Goal: Information Seeking & Learning: Learn about a topic

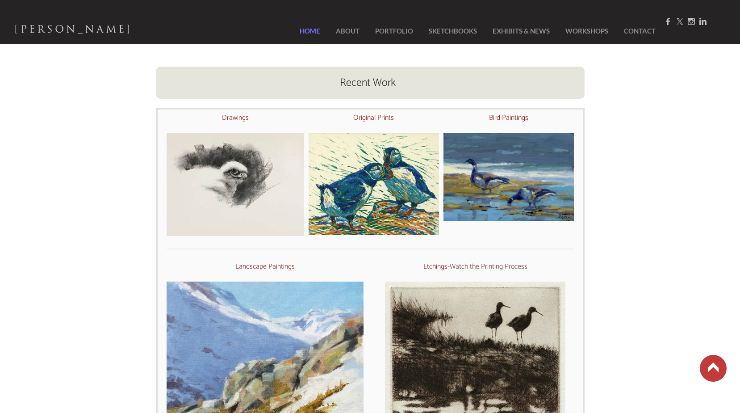
scroll to position [357, 0]
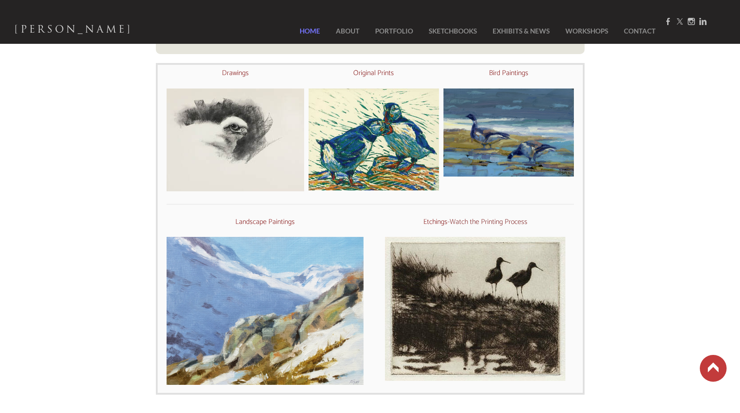
click at [477, 220] on font "Watch the Printing Process" at bounding box center [489, 222] width 78 height 12
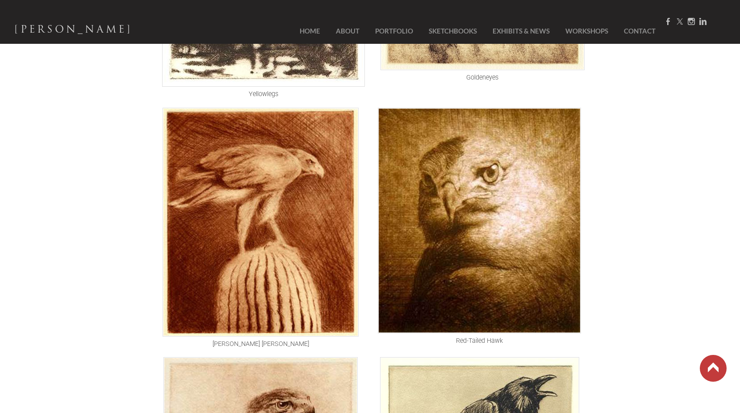
scroll to position [1028, 0]
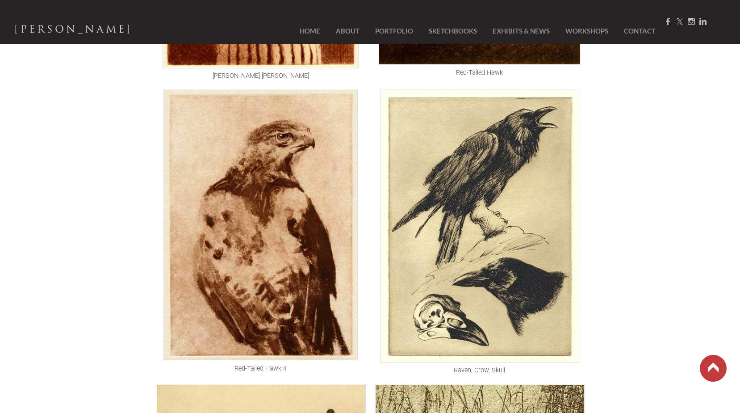
click at [513, 218] on img at bounding box center [479, 226] width 199 height 274
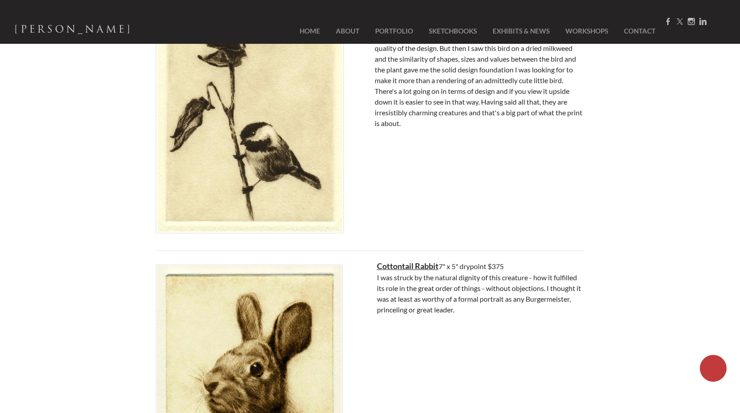
scroll to position [1475, 0]
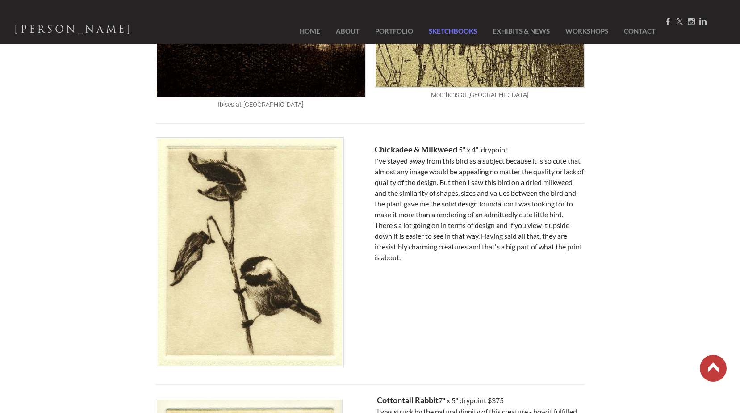
drag, startPoint x: 254, startPoint y: 210, endPoint x: 457, endPoint y: 35, distance: 267.1
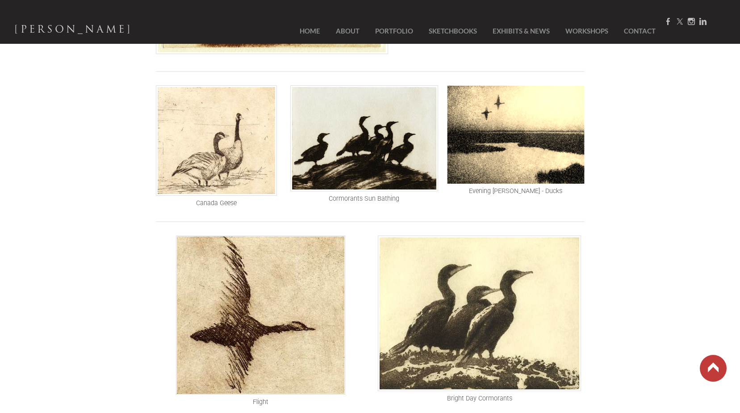
scroll to position [89, 0]
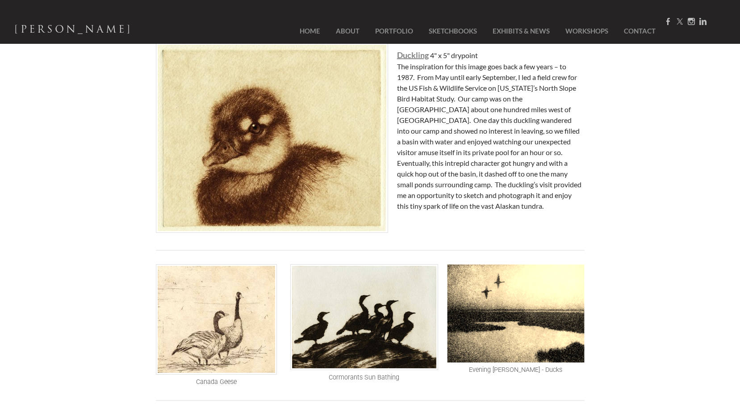
click at [225, 307] on img at bounding box center [216, 319] width 121 height 110
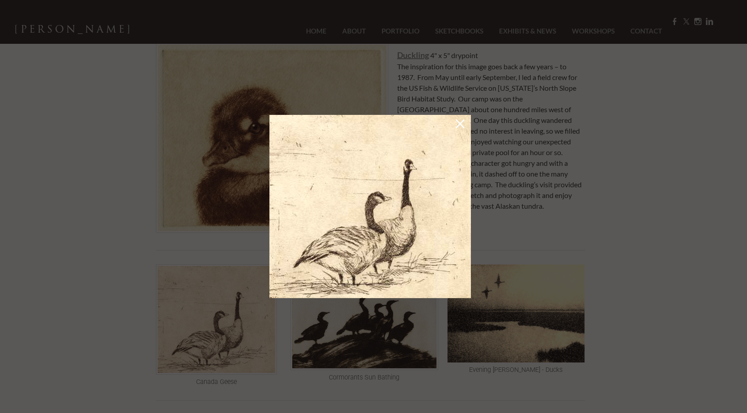
click at [459, 129] on link at bounding box center [460, 125] width 13 height 14
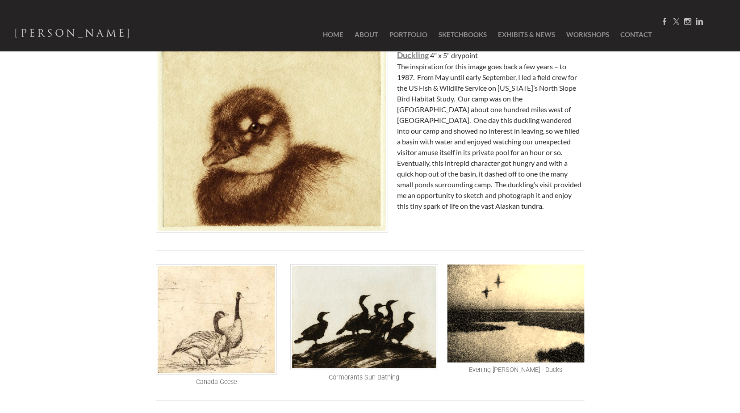
scroll to position [0, 0]
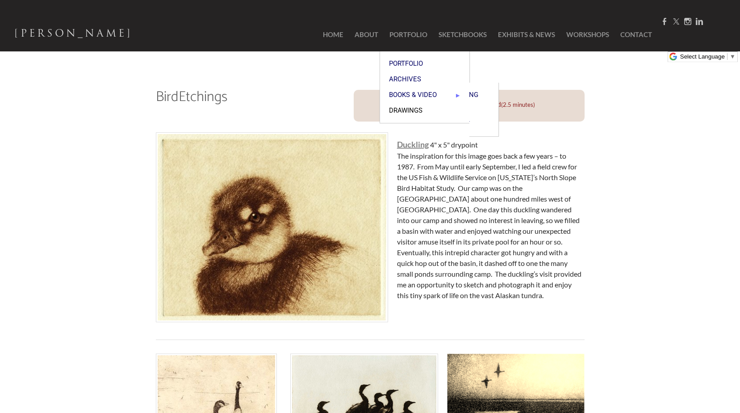
click at [413, 112] on span "Drawings" at bounding box center [424, 110] width 71 height 7
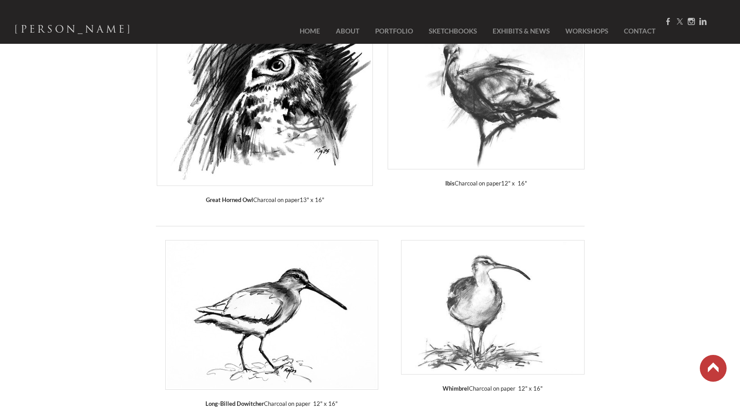
scroll to position [447, 0]
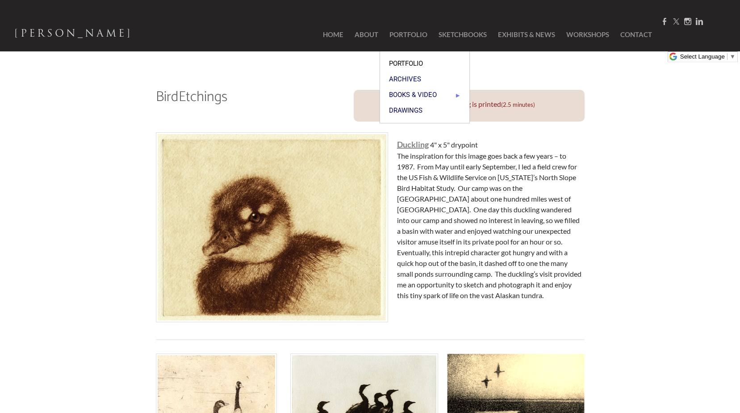
click at [408, 62] on span "Portfolio" at bounding box center [424, 63] width 71 height 7
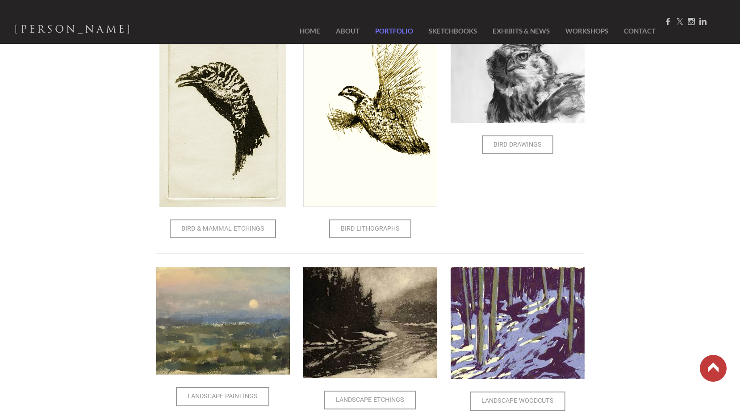
scroll to position [223, 0]
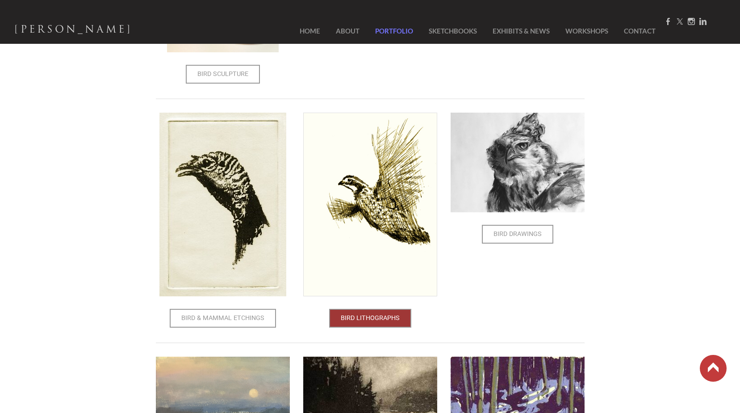
click at [366, 323] on span "Bird Lithographs" at bounding box center [370, 318] width 80 height 17
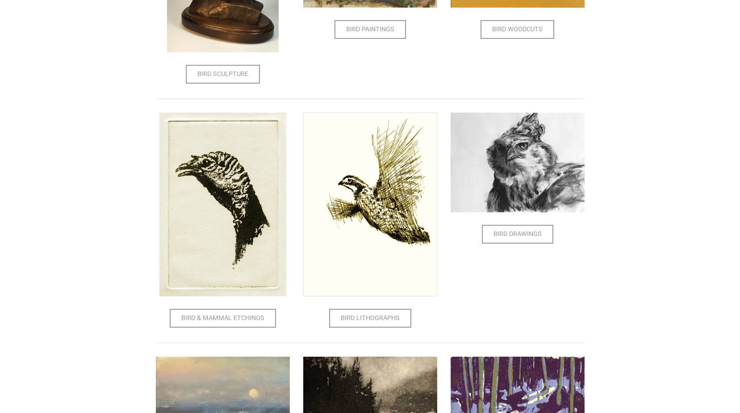
scroll to position [264, 0]
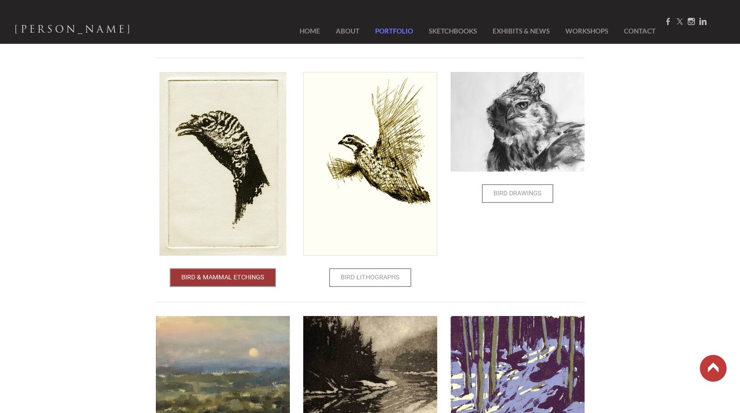
click at [230, 286] on span "Bird & Mammal Etchings" at bounding box center [223, 277] width 105 height 17
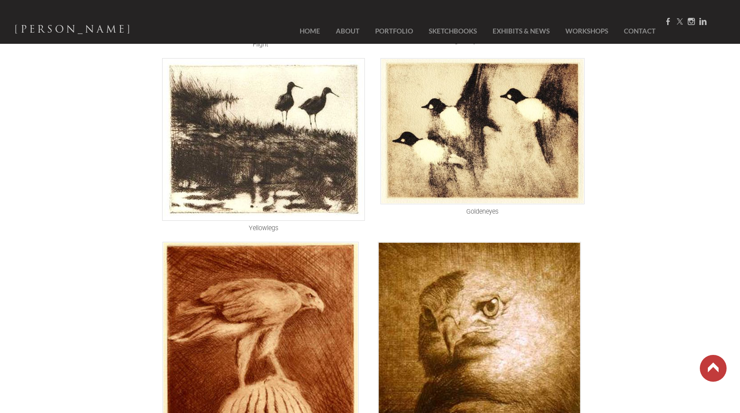
scroll to position [402, 0]
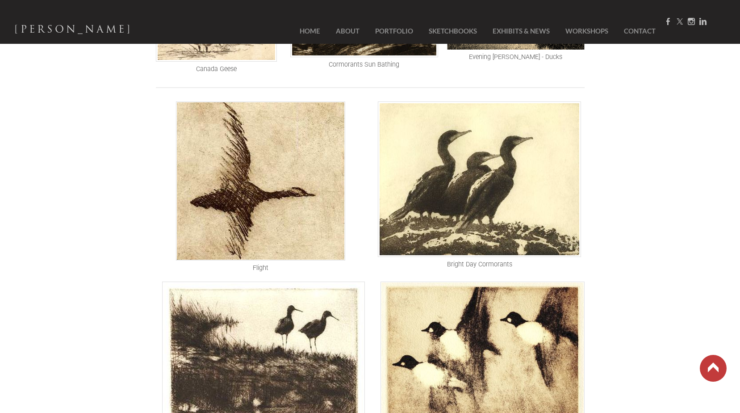
click at [271, 163] on img at bounding box center [260, 180] width 169 height 159
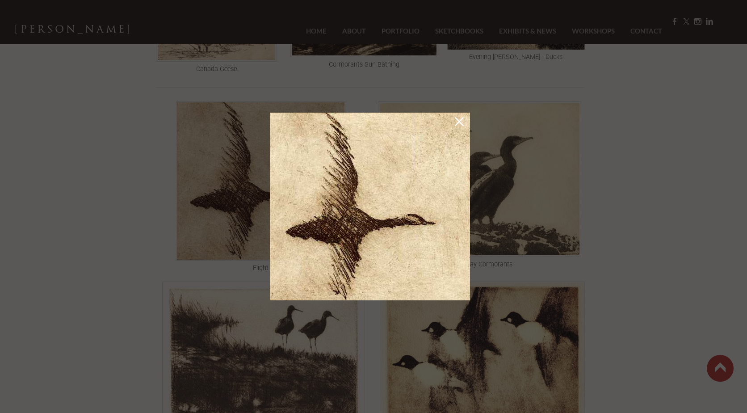
click at [466, 125] on img at bounding box center [370, 207] width 200 height 188
click at [458, 126] on link at bounding box center [459, 123] width 13 height 14
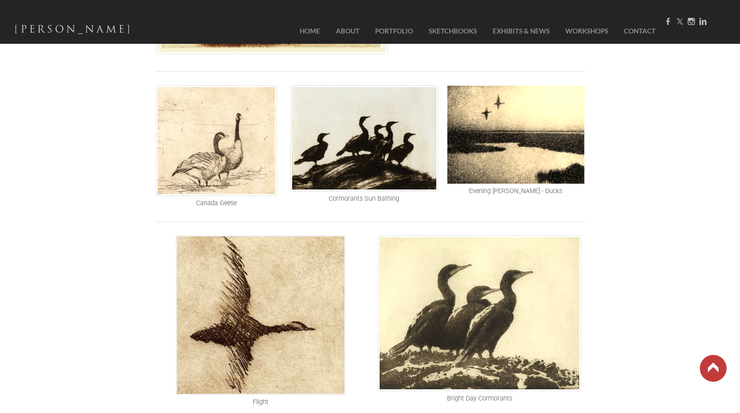
scroll to position [179, 0]
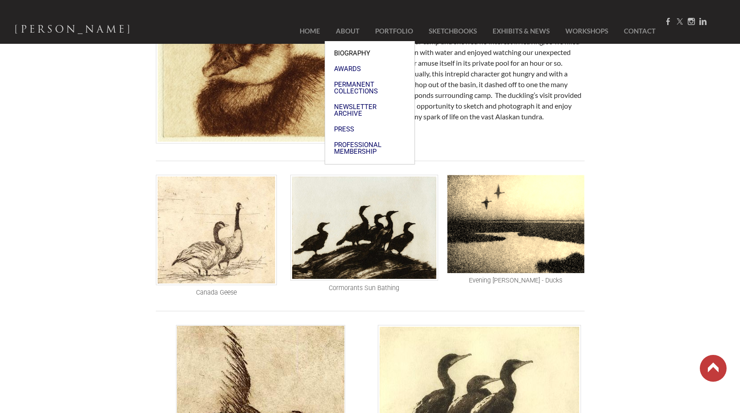
click at [347, 51] on span "Biography" at bounding box center [369, 53] width 71 height 7
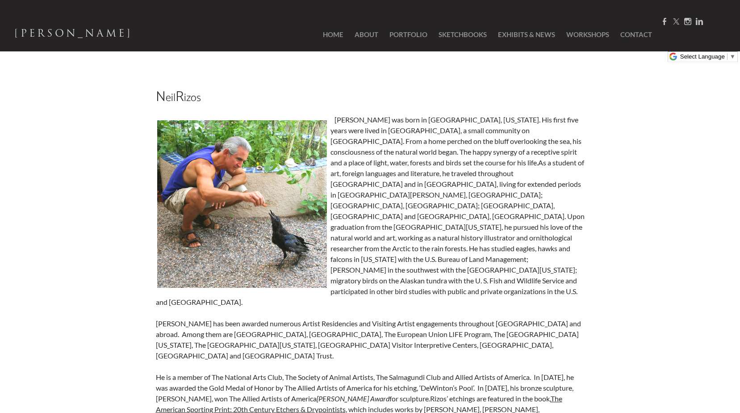
drag, startPoint x: 336, startPoint y: 117, endPoint x: 561, endPoint y: 118, distance: 224.8
click at [563, 117] on div "Neil Rizos was born in Boston, Massachusetts. His first five years were lived i…" at bounding box center [370, 285] width 429 height 343
click at [554, 120] on div "Neil Rizos was born in Boston, Massachusetts. His first five years were lived i…" at bounding box center [370, 285] width 429 height 343
drag, startPoint x: 336, startPoint y: 118, endPoint x: 456, endPoint y: 123, distance: 120.3
click at [456, 123] on div "Neil Rizos was born in Boston, Massachusetts. His first five years were lived i…" at bounding box center [370, 285] width 429 height 343
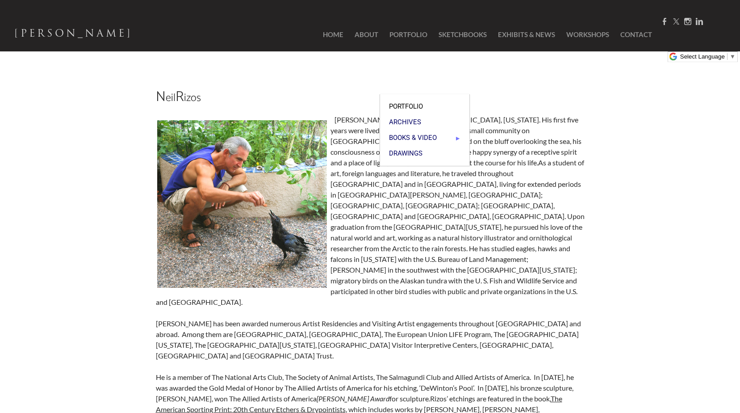
click at [411, 103] on span "Portfolio" at bounding box center [424, 106] width 71 height 7
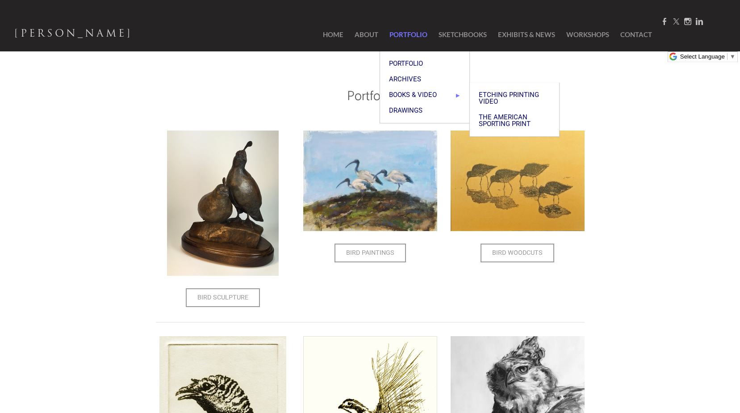
scroll to position [264, 0]
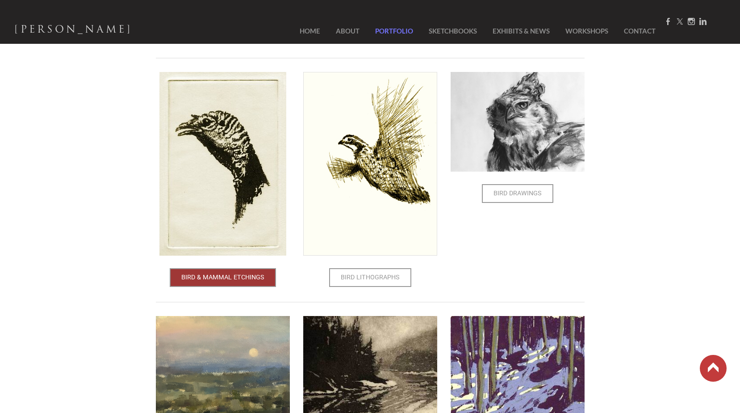
click at [257, 271] on span "Bird & Mammal Etchings" at bounding box center [223, 277] width 105 height 17
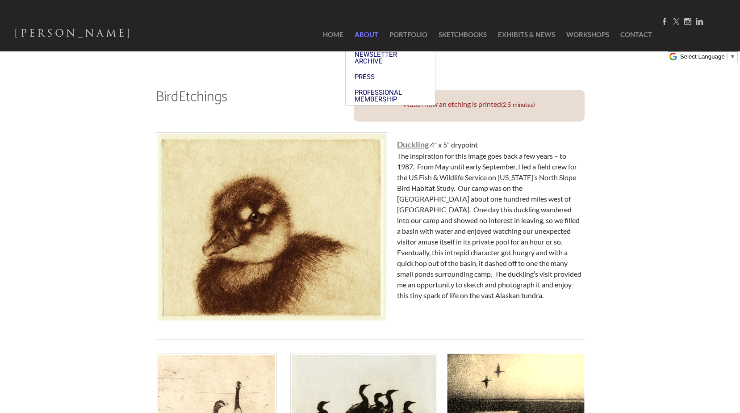
click at [369, 33] on link "About" at bounding box center [366, 35] width 33 height 34
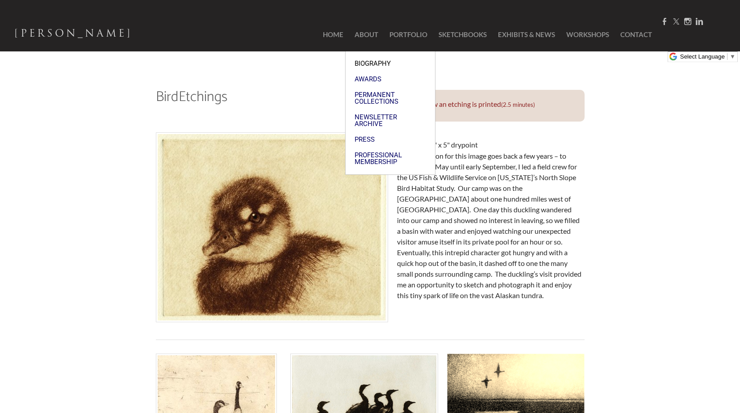
click at [382, 61] on span "Biography" at bounding box center [390, 63] width 71 height 7
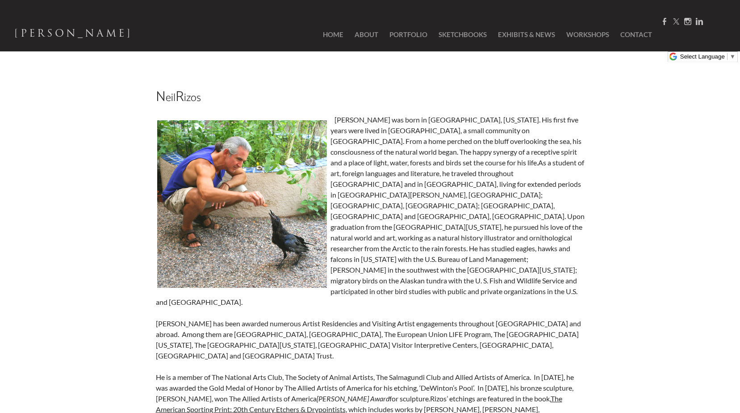
drag, startPoint x: 333, startPoint y: 111, endPoint x: 603, endPoint y: 161, distance: 274.5
click at [605, 160] on div "N eil R izos [PERSON_NAME] was born in [GEOGRAPHIC_DATA], [US_STATE]. His first…" at bounding box center [370, 364] width 740 height 599
drag, startPoint x: 405, startPoint y: 168, endPoint x: 433, endPoint y: 151, distance: 33.1
click at [584, 161] on div "[PERSON_NAME] was born in [GEOGRAPHIC_DATA], [US_STATE]. His first five years w…" at bounding box center [370, 285] width 429 height 343
